Goal: Task Accomplishment & Management: Complete application form

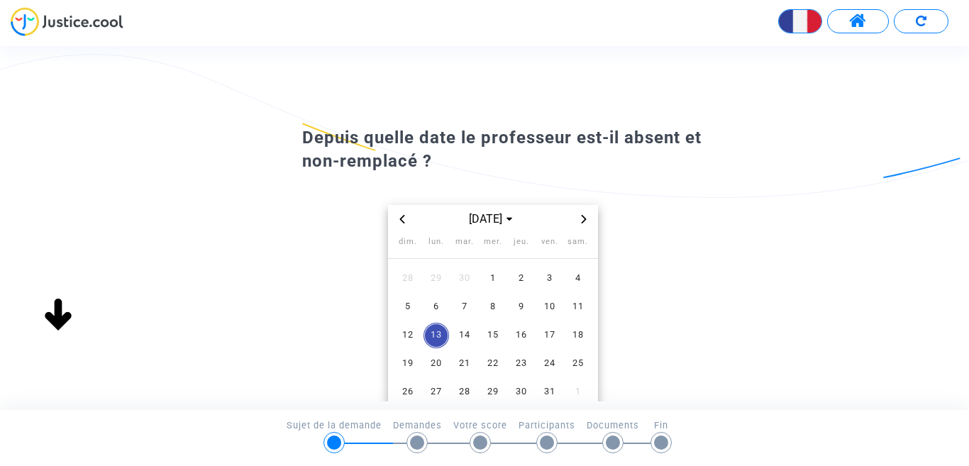
click at [403, 221] on icon "Previous month" at bounding box center [402, 219] width 9 height 9
click at [404, 306] on span "7" at bounding box center [408, 307] width 26 height 26
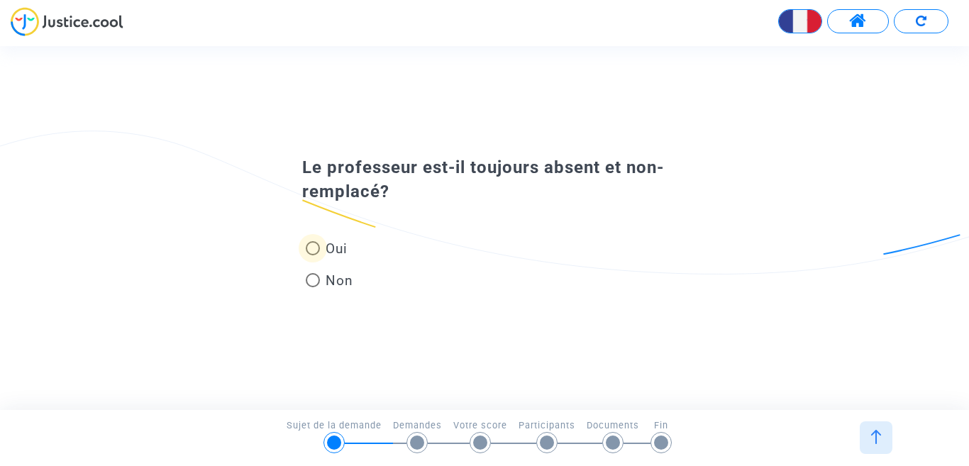
click at [311, 248] on span at bounding box center [313, 248] width 14 height 14
click at [312, 255] on input "Oui" at bounding box center [312, 255] width 1 height 1
radio input "true"
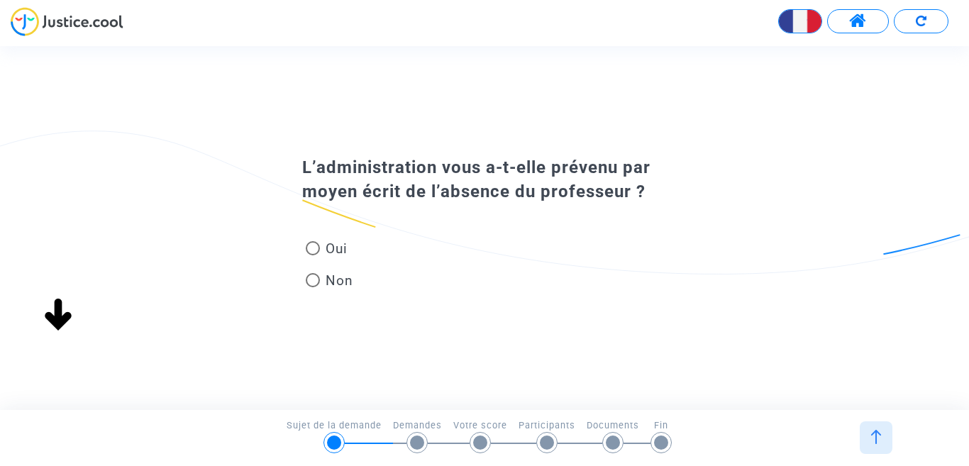
click at [341, 279] on span "Non" at bounding box center [336, 280] width 33 height 19
click at [313, 287] on input "Non" at bounding box center [312, 287] width 1 height 1
radio input "true"
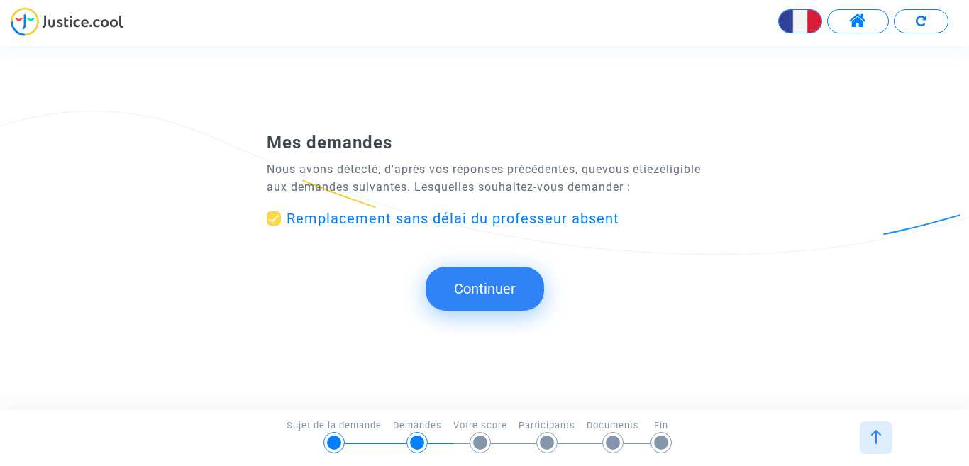
click at [530, 292] on button "Continuer" at bounding box center [484, 289] width 118 height 44
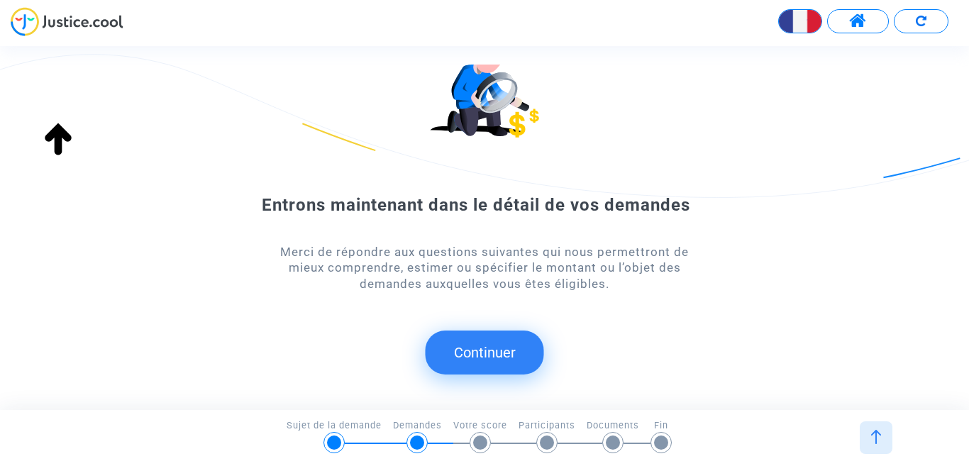
scroll to position [94, 0]
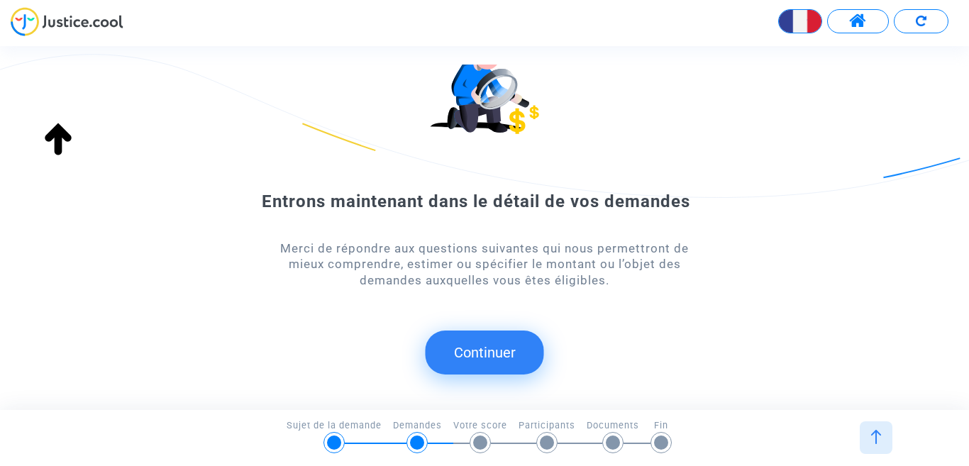
click at [501, 351] on button "Continuer" at bounding box center [484, 352] width 118 height 44
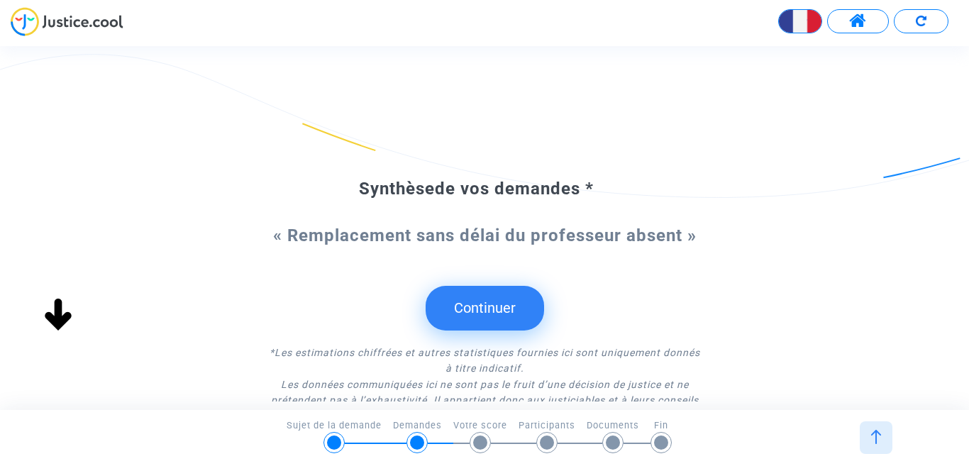
click at [516, 298] on button "Continuer" at bounding box center [484, 308] width 118 height 44
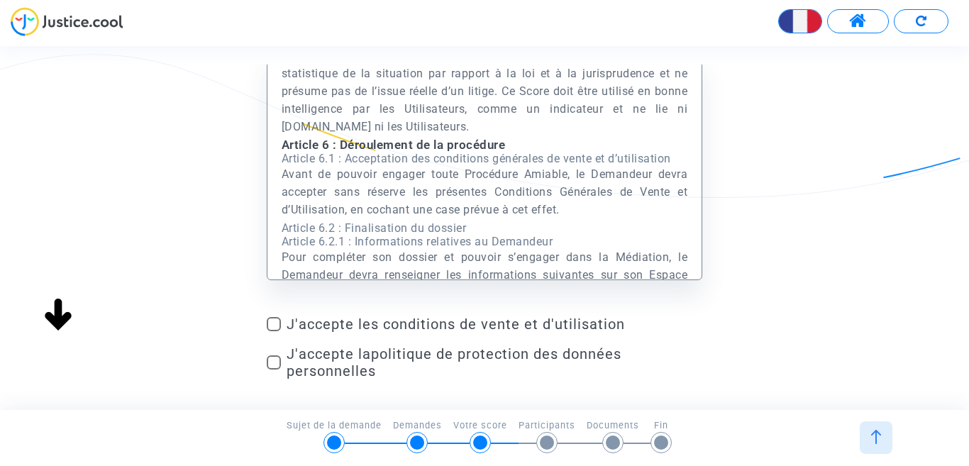
scroll to position [0, 0]
